Goal: Transaction & Acquisition: Register for event/course

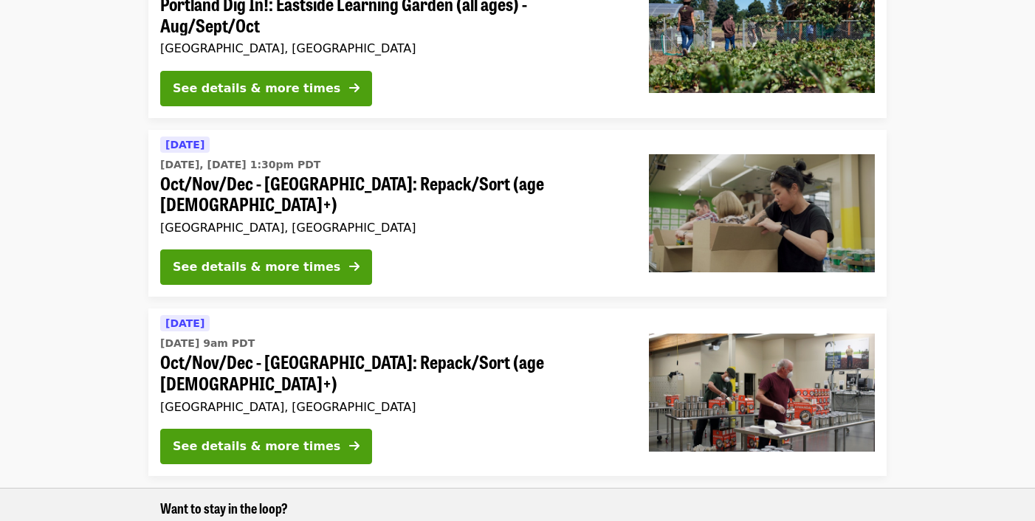
scroll to position [233, 0]
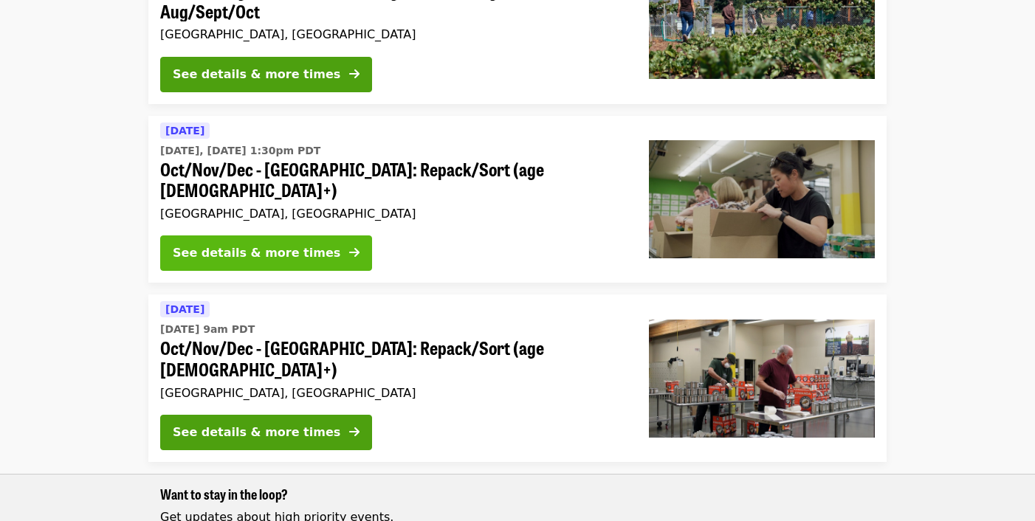
click at [255, 235] on button "See details & more times" at bounding box center [266, 252] width 212 height 35
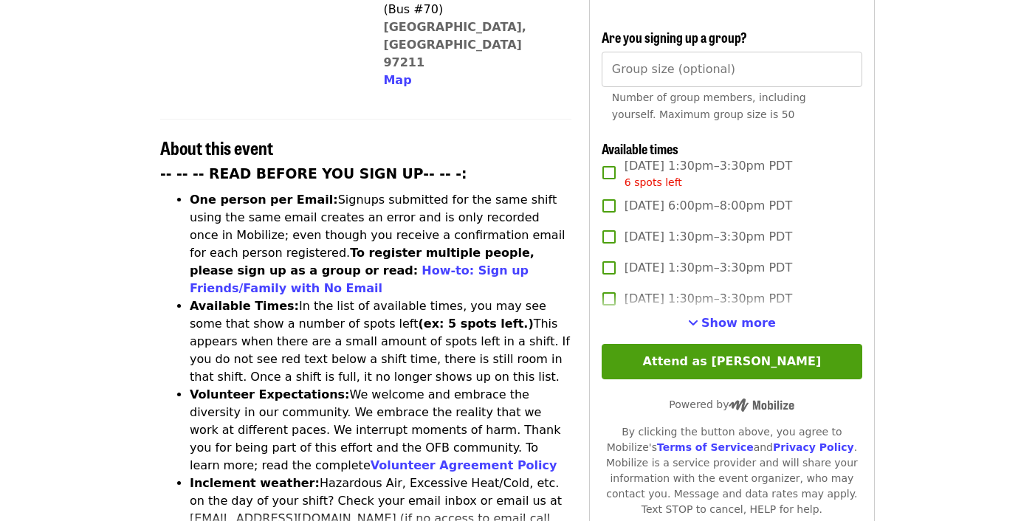
scroll to position [472, 0]
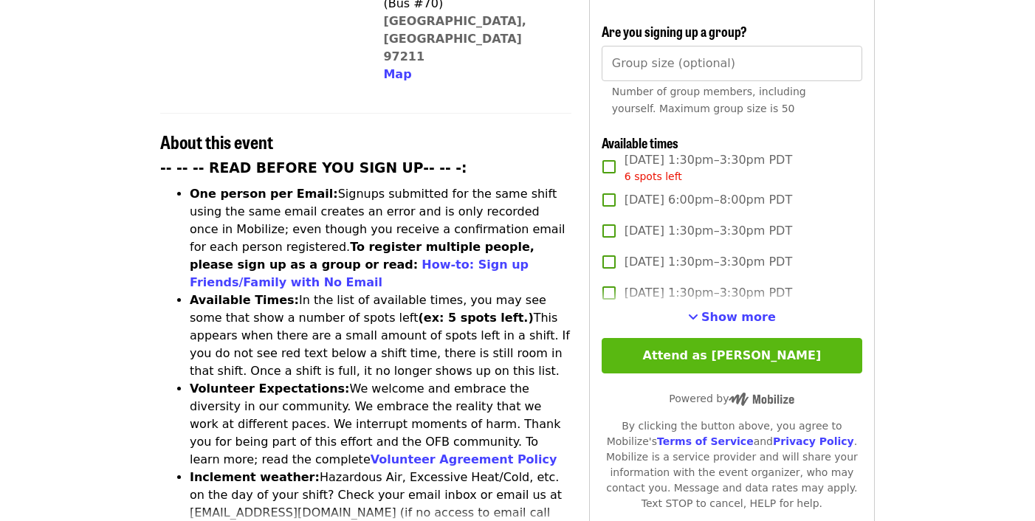
click at [660, 338] on button "Attend as [PERSON_NAME]" at bounding box center [732, 355] width 261 height 35
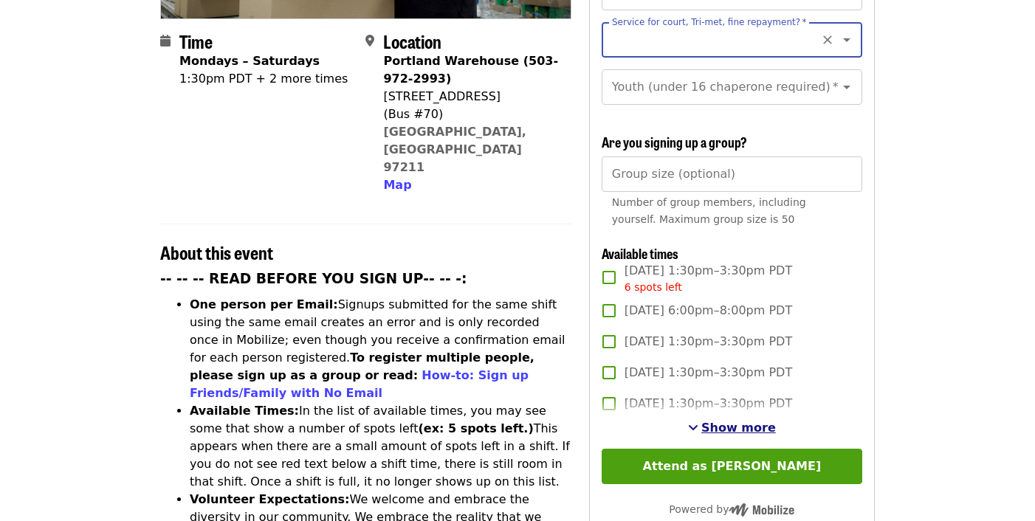
click at [724, 421] on span "Show more" at bounding box center [738, 428] width 75 height 14
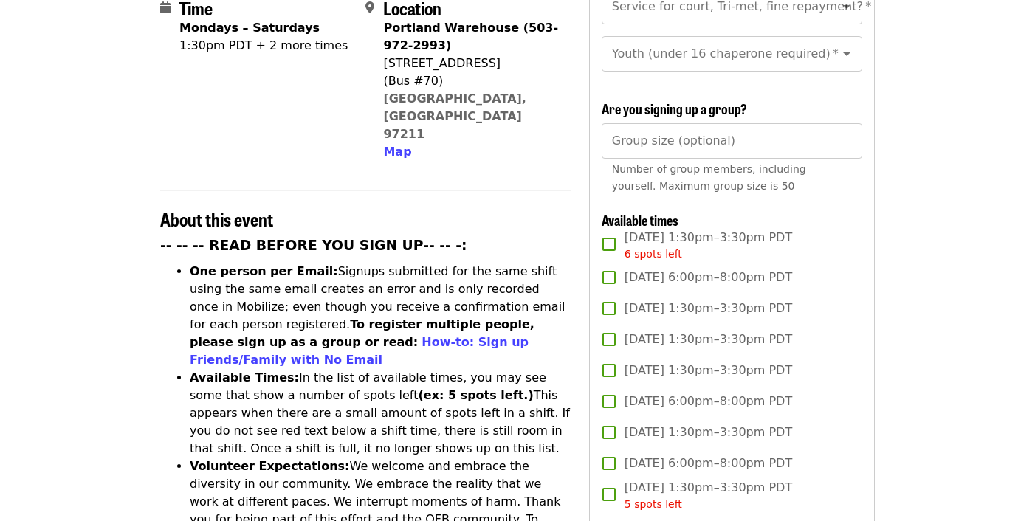
scroll to position [398, 0]
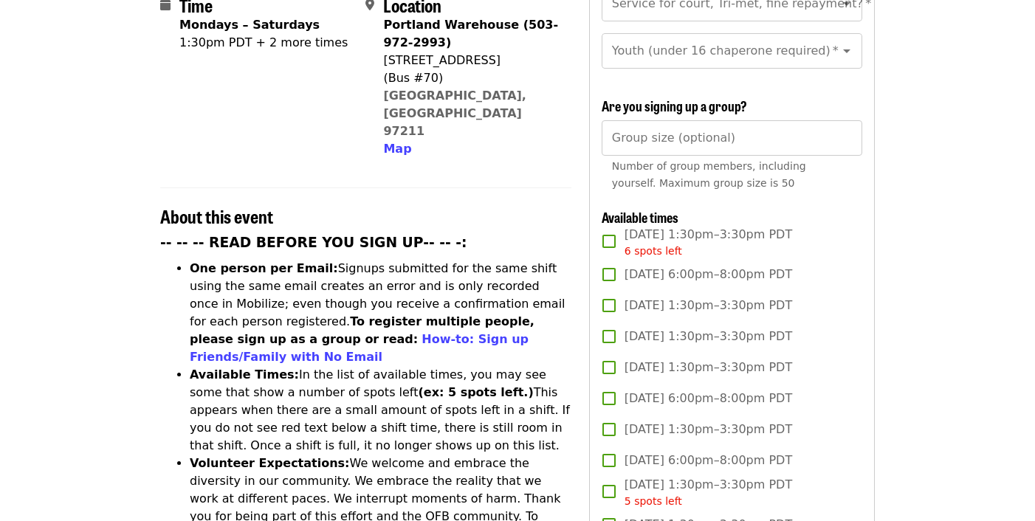
click at [643, 390] on span "[DATE] 6:00pm–8:00pm PDT" at bounding box center [708, 399] width 168 height 18
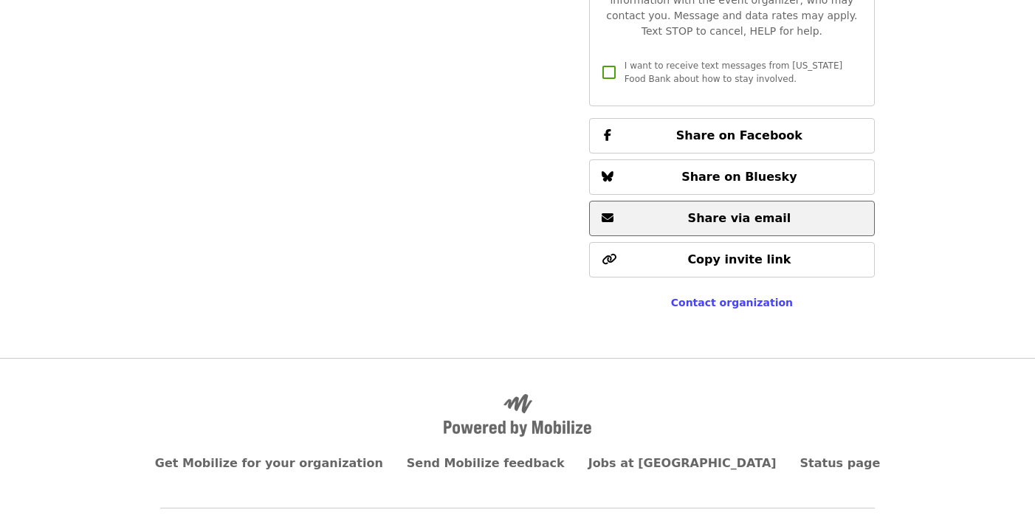
scroll to position [2579, 0]
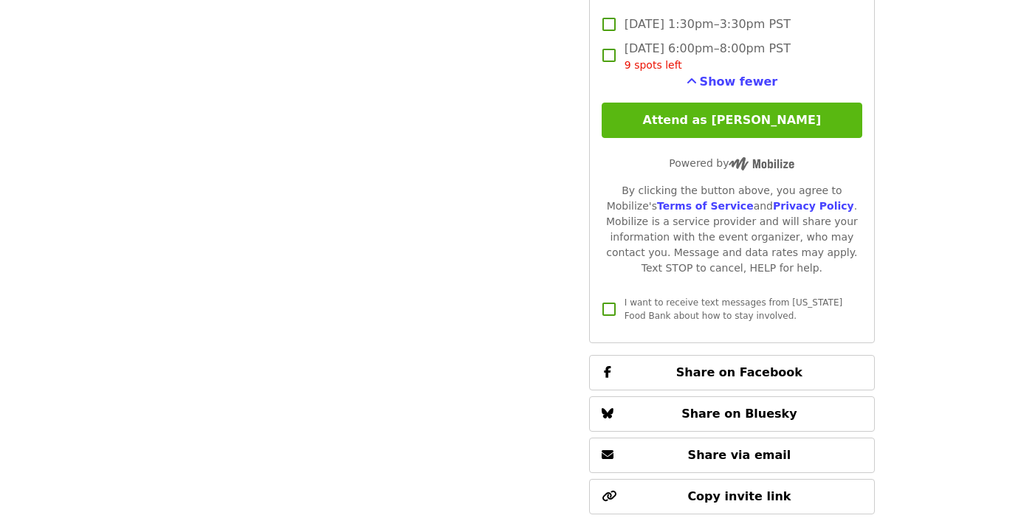
click at [681, 103] on button "Attend as [PERSON_NAME]" at bounding box center [732, 120] width 261 height 35
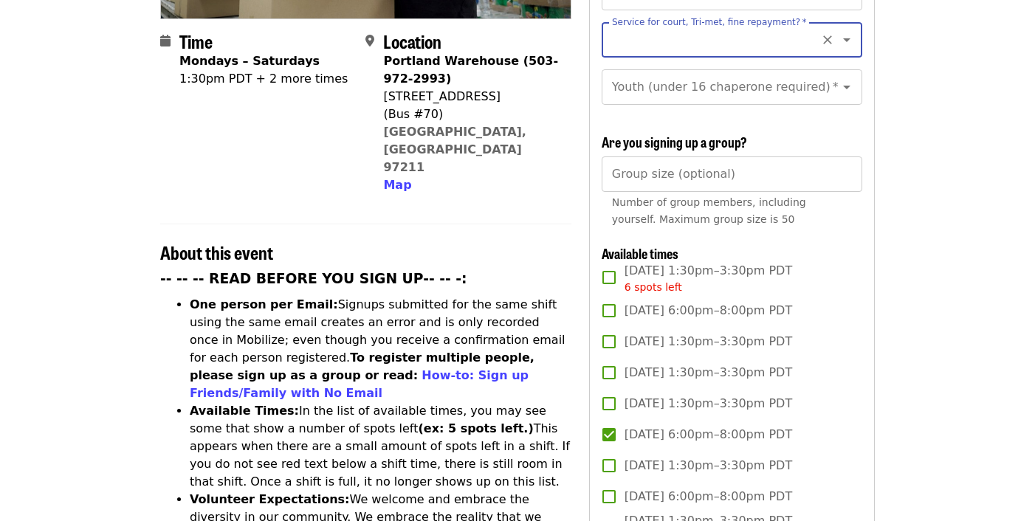
scroll to position [263, 0]
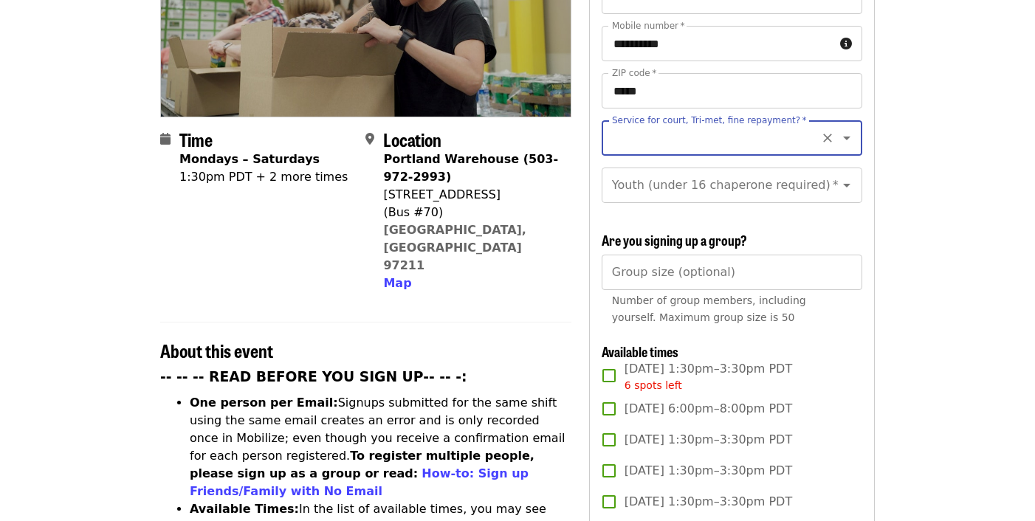
click at [752, 124] on input "Service for court, Tri-met, fine repayment?   *" at bounding box center [713, 138] width 201 height 28
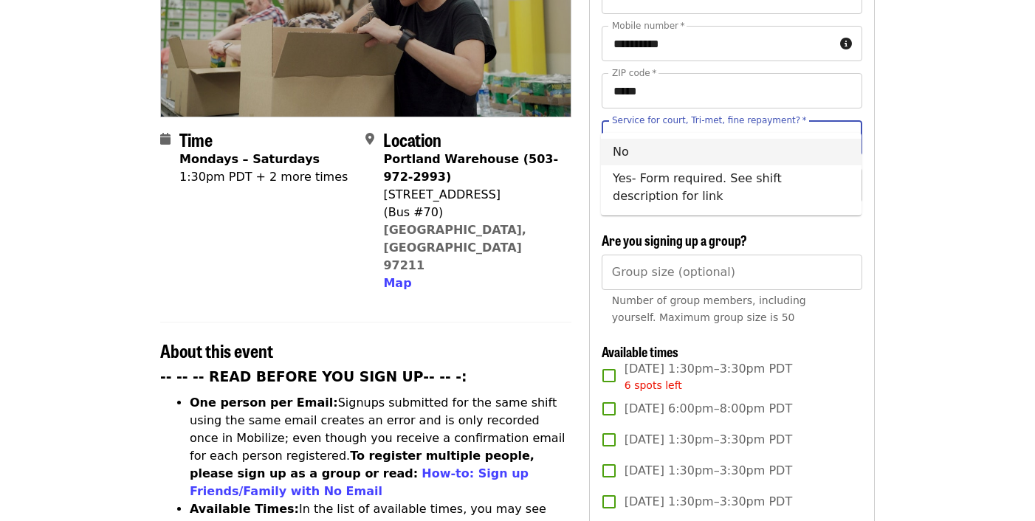
click at [617, 159] on li "No" at bounding box center [731, 152] width 261 height 27
type input "**"
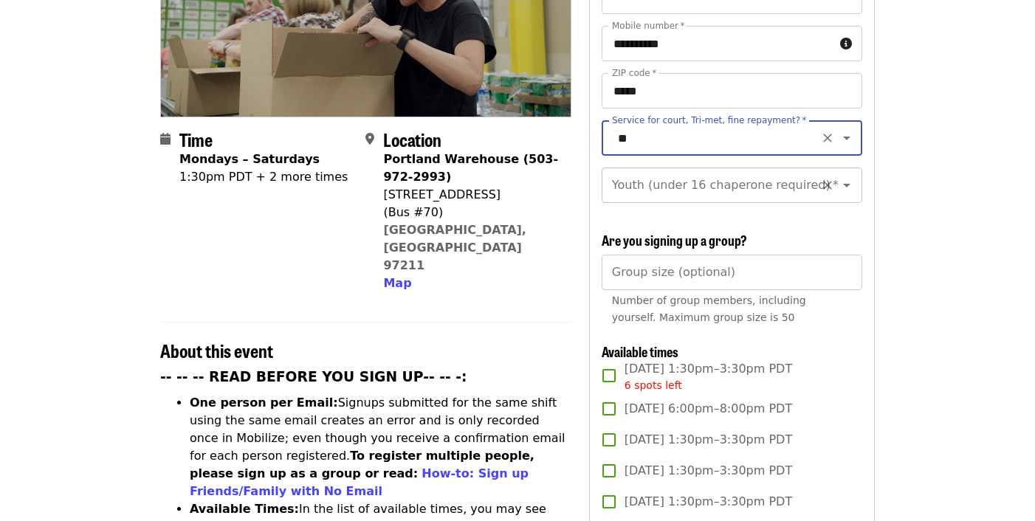
click at [720, 168] on div "Youth (under 16 chaperone required)   * Youth (under 16 chaperone required) *" at bounding box center [732, 185] width 261 height 35
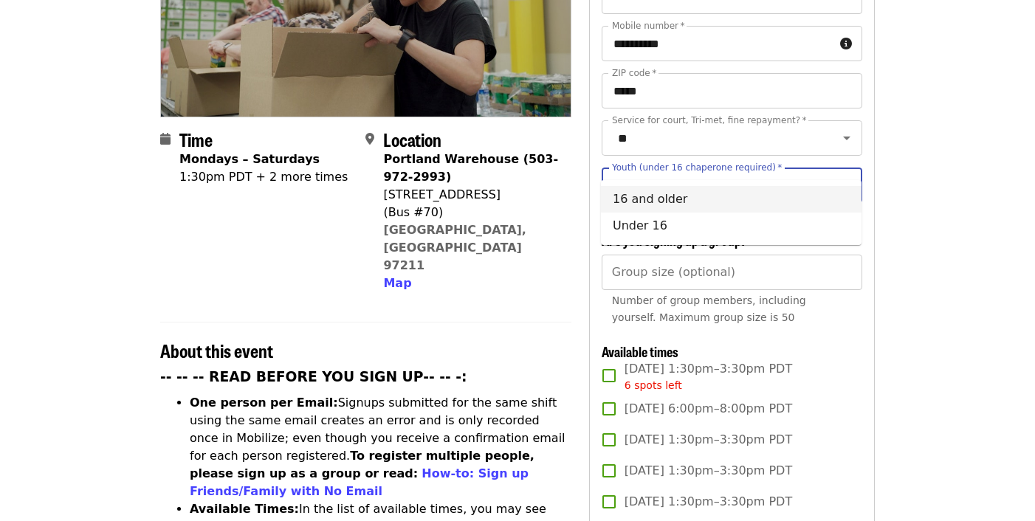
click at [699, 203] on li "16 and older" at bounding box center [731, 199] width 261 height 27
type input "**********"
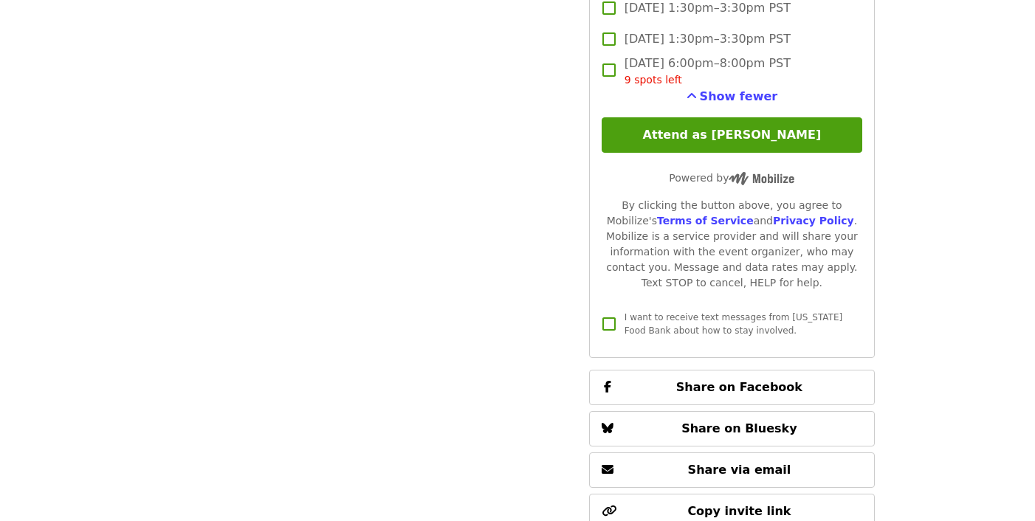
scroll to position [2544, 0]
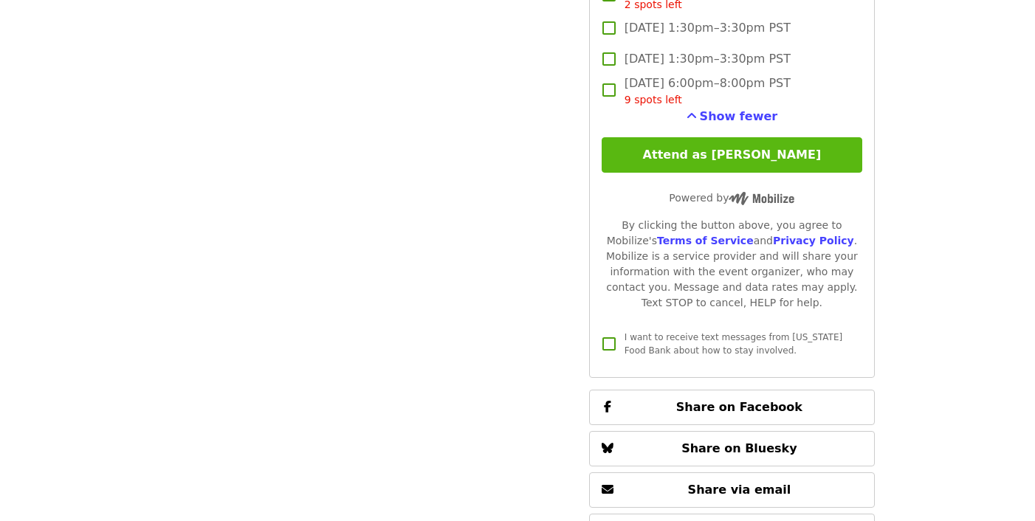
click at [720, 137] on button "Attend as [PERSON_NAME]" at bounding box center [732, 154] width 261 height 35
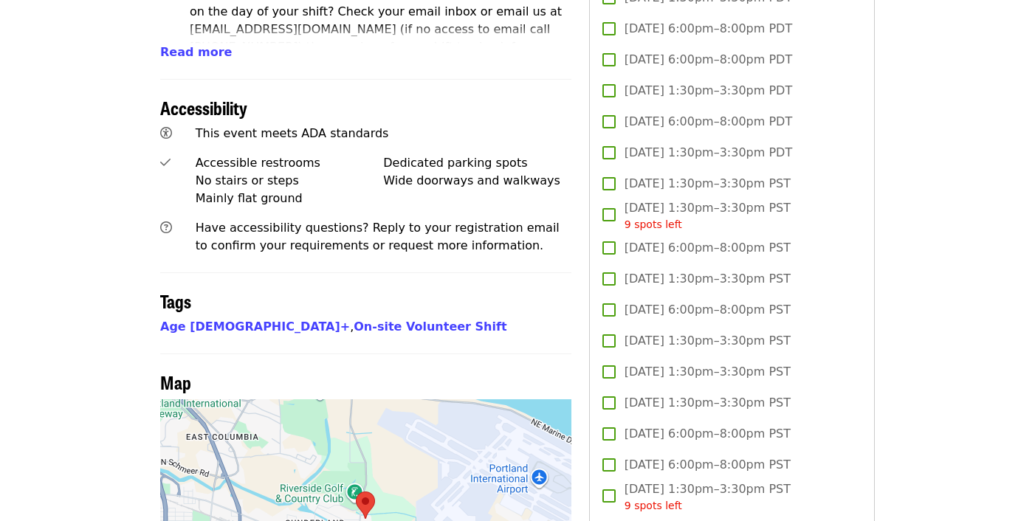
scroll to position [960, 0]
